Goal: Navigation & Orientation: Find specific page/section

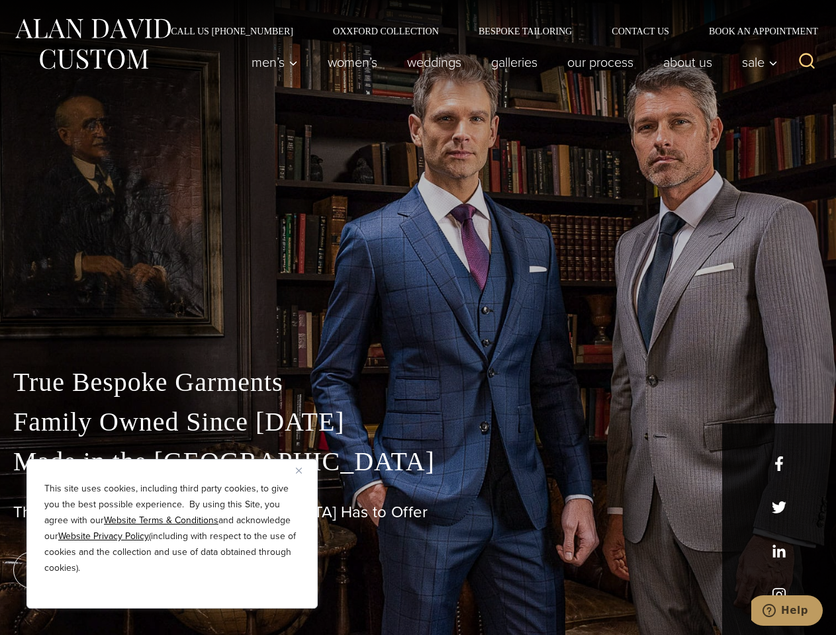
click at [418, 318] on div "True Bespoke Garments Family Owned Since [DATE] Made in [GEOGRAPHIC_DATA] The B…" at bounding box center [418, 466] width 836 height 339
click at [304, 471] on button "Close" at bounding box center [304, 471] width 16 height 16
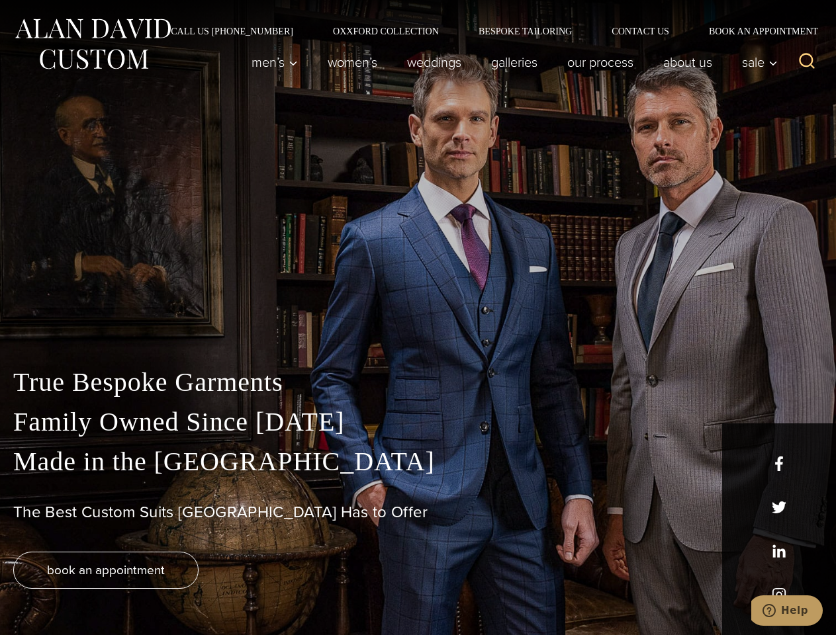
click at [172, 591] on div "True Bespoke Garments Family Owned Since [DATE] Made in [GEOGRAPHIC_DATA] The B…" at bounding box center [418, 499] width 836 height 273
click at [807, 62] on icon "Search" at bounding box center [807, 61] width 19 height 19
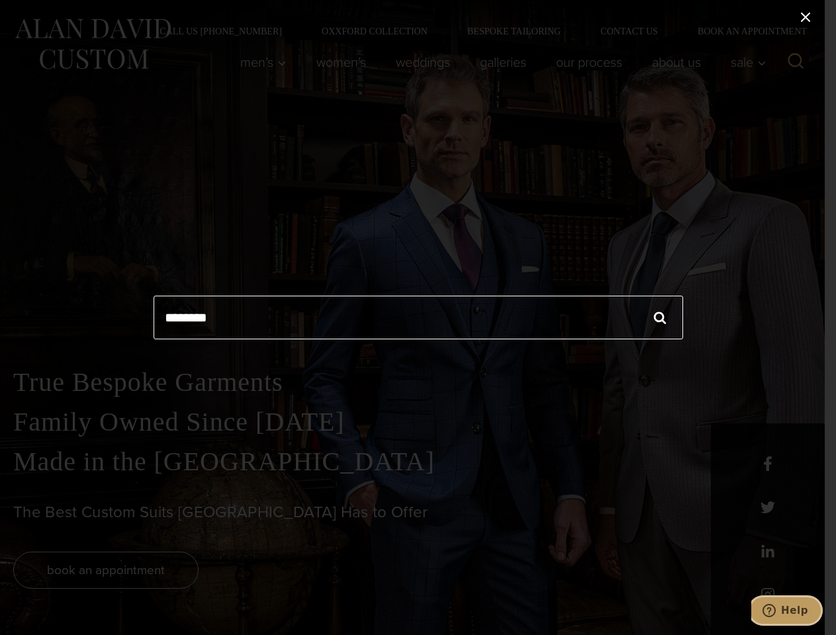
click at [776, 611] on icon "Help" at bounding box center [769, 610] width 13 height 13
